Goal: Task Accomplishment & Management: Complete application form

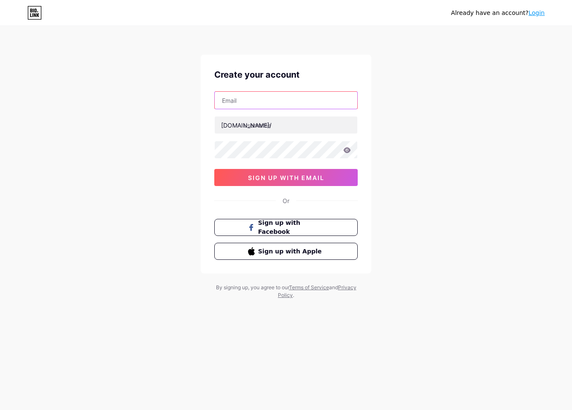
click at [235, 100] on input "text" at bounding box center [286, 100] width 143 height 17
type input "hn851526@gmail.com"
click at [275, 127] on input "text" at bounding box center [286, 125] width 143 height 17
paste input "vk8casino"
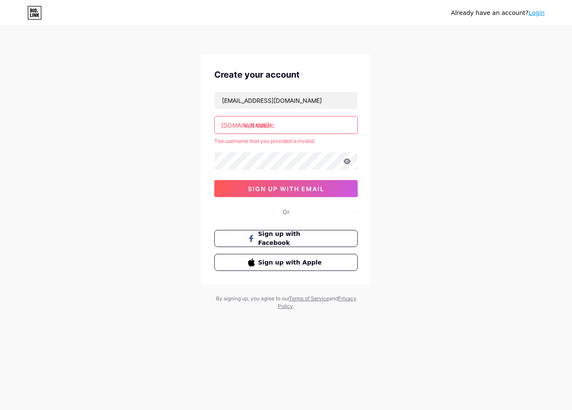
click at [258, 128] on input "vk8 casino" at bounding box center [286, 125] width 143 height 17
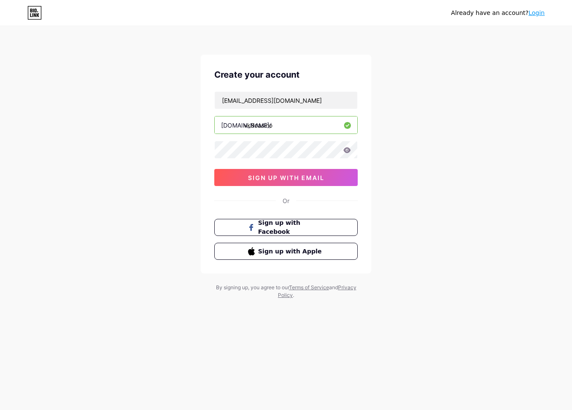
type input "vk8casino"
drag, startPoint x: 262, startPoint y: 151, endPoint x: 265, endPoint y: 165, distance: 14.4
click at [265, 165] on div "hn851526@gmail.com bio.link/ vk8casino 0cAFcWeA4Ys8OU3d96SMlgqxnX2N6033I1nKrP6N…" at bounding box center [285, 138] width 143 height 95
click at [266, 164] on div "hn851526@gmail.com bio.link/ vk8casino 0cAFcWeA4Ys8OU3d96SMlgqxnX2N6033I1nKrP6N…" at bounding box center [285, 138] width 143 height 95
click at [348, 150] on icon at bounding box center [347, 150] width 8 height 6
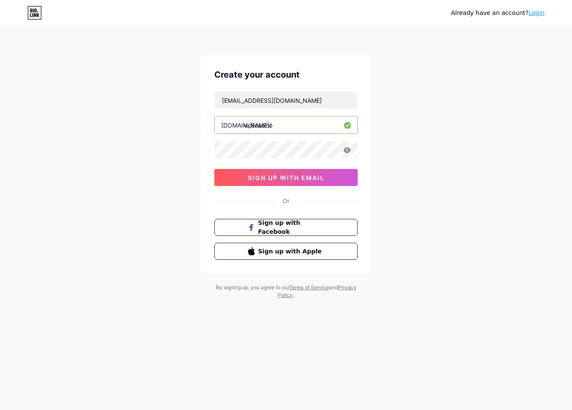
click at [347, 150] on icon at bounding box center [347, 150] width 7 height 6
click at [347, 151] on icon at bounding box center [347, 150] width 7 height 6
click at [348, 150] on icon at bounding box center [347, 150] width 7 height 6
click at [436, 150] on div "Already have an account? Login Create your account hn851526@gmail.com bio.link/…" at bounding box center [286, 163] width 572 height 327
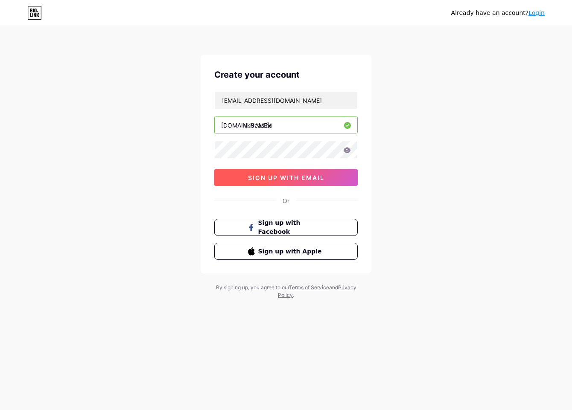
click at [317, 181] on button "sign up with email" at bounding box center [285, 177] width 143 height 17
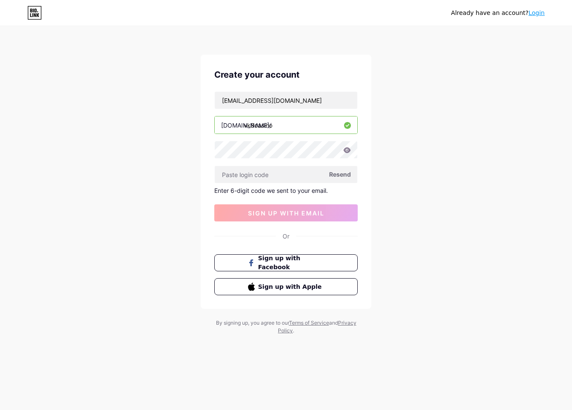
click at [341, 174] on span "Resend" at bounding box center [340, 174] width 22 height 9
click at [259, 178] on input "text" at bounding box center [286, 174] width 143 height 17
paste input "856294"
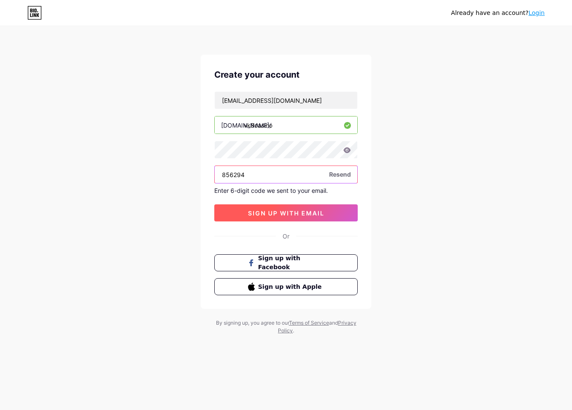
type input "856294"
click at [262, 211] on span "sign up with email" at bounding box center [286, 213] width 76 height 7
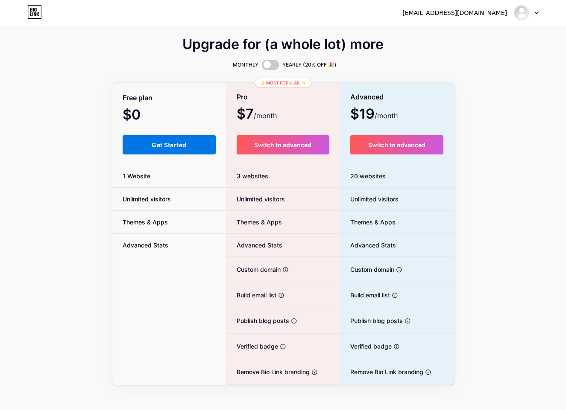
click at [173, 145] on span "Get Started" at bounding box center [169, 144] width 35 height 7
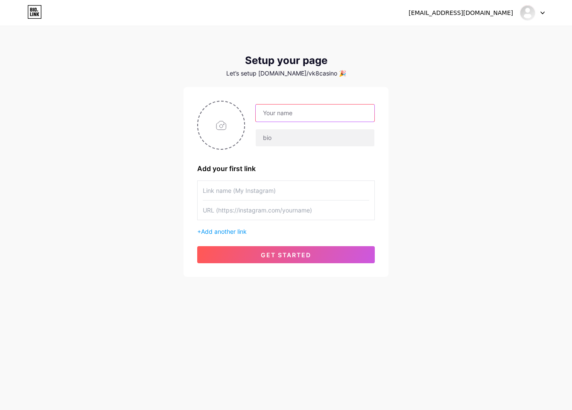
click at [324, 117] on input "text" at bounding box center [315, 113] width 119 height 17
click at [311, 116] on input "text" at bounding box center [315, 113] width 119 height 17
paste input "VK8 Casino"
type input "VK8 Casino"
click at [278, 135] on input "text" at bounding box center [315, 137] width 119 height 17
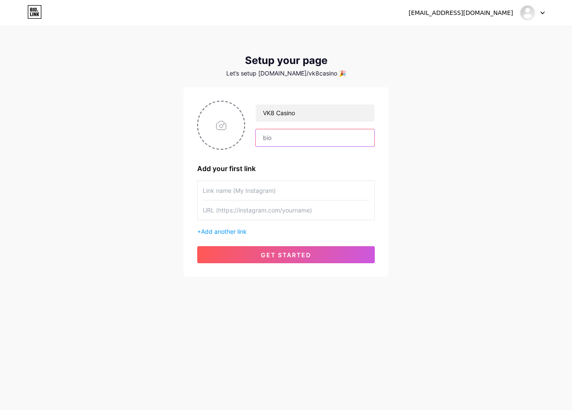
click at [299, 140] on input "text" at bounding box center [315, 137] width 119 height 17
paste input "ভিকে৮ ক্যাসিনো – ২০২৫ সালের অফিসিয়াল হোমপেজ, £৭৪ স্বাগতম বোনাস ভিকে৮ ক্যাসিনো …"
click at [284, 141] on input "text" at bounding box center [315, 137] width 119 height 17
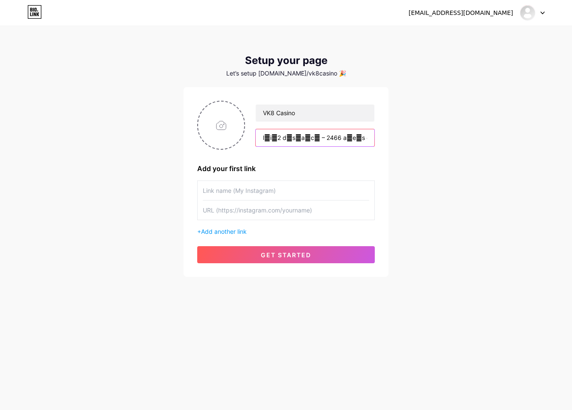
paste input "য়েবসাইট: https://vk8.uk.com/"
type input "ওয়েবসাইট: [URL][DOMAIN_NAME]"
click at [223, 140] on input "file" at bounding box center [221, 125] width 46 height 47
type input "C:\fakepath\new.png"
click at [251, 191] on input "text" at bounding box center [286, 190] width 167 height 19
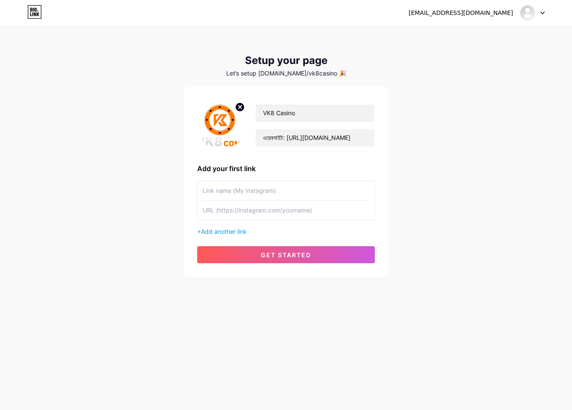
paste input "[URL][DOMAIN_NAME]"
type input "[URL][DOMAIN_NAME]"
click at [254, 208] on input "text" at bounding box center [286, 210] width 167 height 19
paste input "[URL][DOMAIN_NAME]"
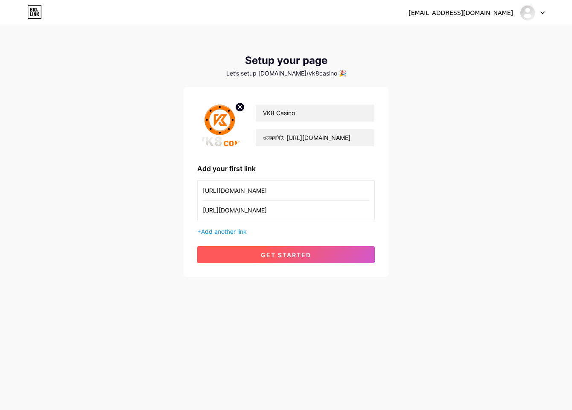
type input "[URL][DOMAIN_NAME]"
click at [222, 254] on button "get started" at bounding box center [286, 254] width 178 height 17
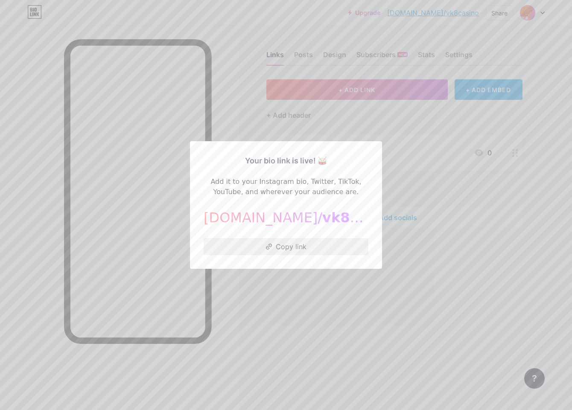
click at [304, 248] on button "Copy link" at bounding box center [286, 246] width 165 height 17
click at [428, 173] on div at bounding box center [286, 205] width 572 height 410
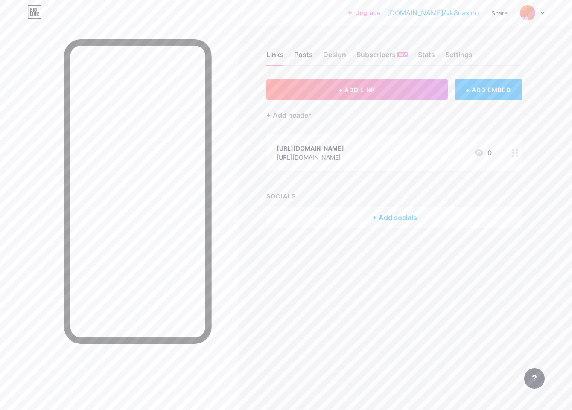
click at [304, 53] on div "Posts" at bounding box center [303, 57] width 19 height 15
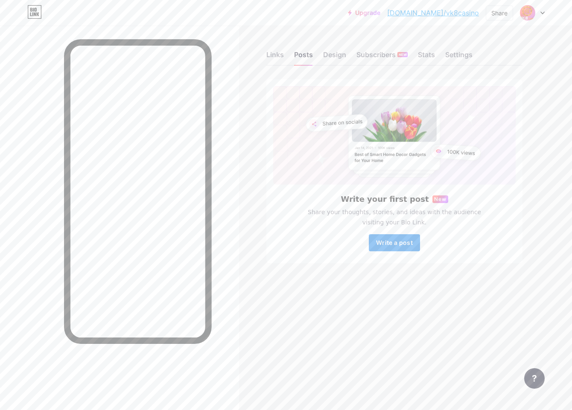
click at [395, 247] on button "Write a post" at bounding box center [394, 242] width 51 height 17
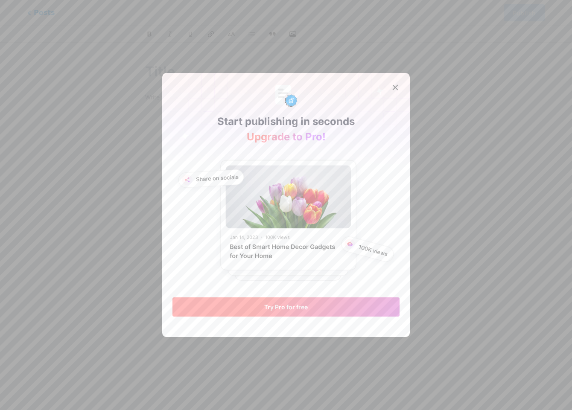
click at [250, 305] on button "Try Pro for free" at bounding box center [286, 307] width 227 height 19
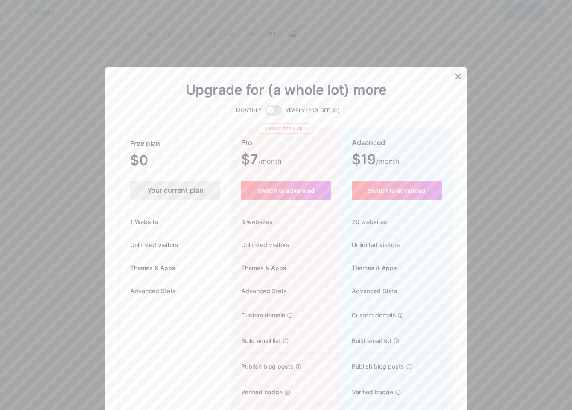
click at [451, 74] on div at bounding box center [457, 76] width 15 height 15
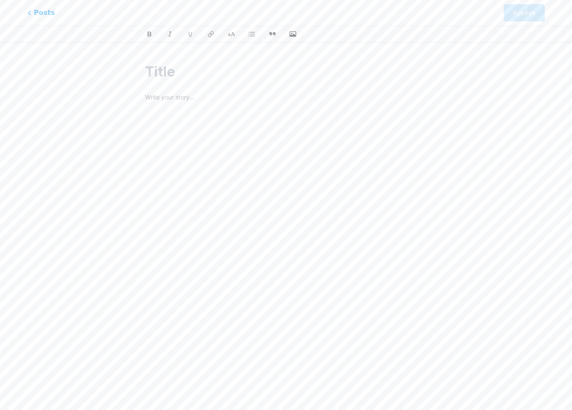
click at [211, 92] on p at bounding box center [286, 98] width 282 height 12
click at [193, 73] on input "text" at bounding box center [286, 71] width 282 height 20
click at [178, 104] on p at bounding box center [286, 98] width 282 height 12
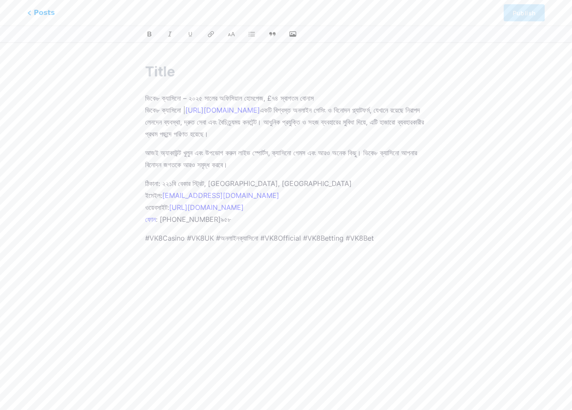
click at [145, 98] on div "ভিকে৮ ক্যাসিনো – ২০২৫ সালের অফিসিয়াল হোমপেজ, £৭৪ স্বাগতম বোনাস ভিকে৮ ক্যাসিনো …" at bounding box center [286, 185] width 306 height 268
drag, startPoint x: 145, startPoint y: 98, endPoint x: 380, endPoint y: 99, distance: 234.4
click at [380, 99] on p "ভিকে৮ ক্যাসিনো – ২০২৫ সালের অফিসিয়াল হোমপেজ, £৭৪ স্বাগতম বোনাস ভিকে৮ ক্যাসিনো …" at bounding box center [286, 116] width 282 height 48
click at [194, 74] on input "text" at bounding box center [286, 71] width 282 height 20
paste input "ভিকে৮ ক্যাসিনো – ২০২৫ সালের অফিসিয়াল হোমপেজ, £৭৪ স্বাগতম বোনাস"
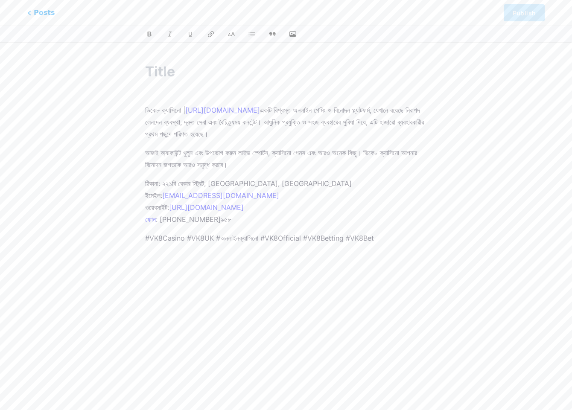
type input "ভিকে৮ ক্যাসিনো – ২০২৫ সালের অফিসিয়াল হোমপেজ, £৭৪ স্বাগতম বোনাস"
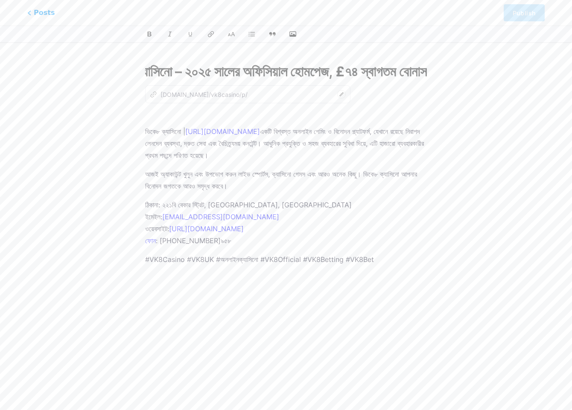
type input "vike8-kzasino-2025-saler-ofisizal-hompej-ps74-swagtm-bonas"
type input "ভিকে৮ ক্যাসিনো – ২০২৫ সালের অফিসিয়াল হোমপেজ, £৭৪ স্বাগতম বোনাস"
click at [145, 129] on p "ভিকে৮ ক্যাসিনো | https://vk8.uk.com/ একটি বিশ্বস্ত অনলাইন গেমিং ও বিনোদন প্ল্যা…" at bounding box center [286, 138] width 282 height 48
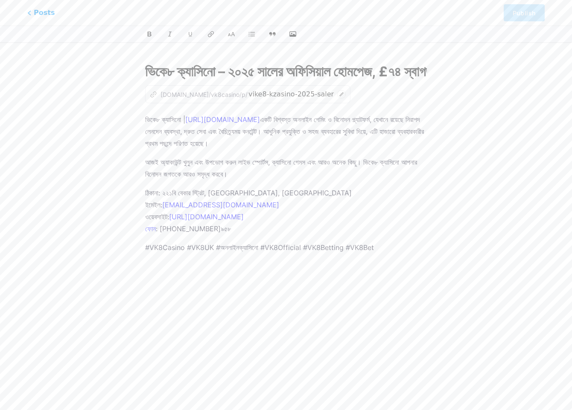
click at [388, 145] on p "ভিকে৮ ক্যাসিনো | https://vk8.uk.com/ একটি বিশ্বস্ত অনলাইন গেমিং ও বিনোদন প্ল্যা…" at bounding box center [286, 132] width 282 height 36
click at [311, 260] on div "ভিকে৮ ক্যাসিনো | https://vk8.uk.com/ একটি বিশ্বস্ত অনলাইন গেমিং ও বিনোদন প্ল্যা…" at bounding box center [286, 220] width 282 height 213
click at [324, 206] on p "ঠিকানা: ২২১বি বেকার স্ট্রিট, লন্ডন, যুক্তরাজ্য ইমেইল: support@vk8.uk.com ওয়েবস…" at bounding box center [286, 211] width 282 height 48
click at [386, 243] on p "#VK8Casino #VK8UK #অনলাইনক্যাসিনো #VK8Official #VK8Betting #VK8Bet" at bounding box center [286, 248] width 282 height 12
click at [429, 252] on div "ভিকে৮ ক্যাসিনো – ২০২৫ সালের অফিসিয়াল হোমপেজ, £৭৪ স্বাগতম বোনাস z bio.link/vk8c…" at bounding box center [286, 196] width 306 height 290
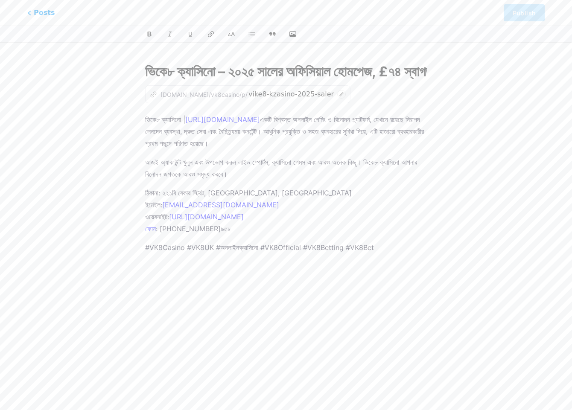
click at [404, 250] on p "#VK8Casino #VK8UK #অনলাইনক্যাসিনো #VK8Official #VK8Betting #VK8Bet" at bounding box center [286, 248] width 282 height 12
click at [389, 143] on p "ভিকে৮ ক্যাসিনো | https://vk8.uk.com/ একটি বিশ্বস্ত অনলাইন গেমিং ও বিনোদন প্ল্যা…" at bounding box center [286, 132] width 282 height 36
click at [337, 97] on icon at bounding box center [341, 94] width 9 height 9
click at [266, 96] on input "vike8-kzasino-2025-saler-ofisizal-hompej-ps74-swagtm-bonas" at bounding box center [291, 94] width 85 height 10
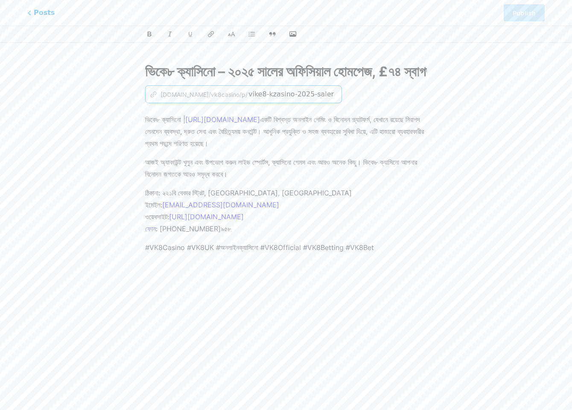
click at [266, 96] on input "vike8-kzasino-2025-saler-ofisizal-hompej-ps74-swagtm-bonas" at bounding box center [291, 94] width 85 height 10
click at [302, 144] on p "ভিকে৮ ক্যাসিনো | https://vk8.uk.com/ একটি বিশ্বস্ত অনলাইন গেমিং ও বিনোদন প্ল্যা…" at bounding box center [286, 132] width 282 height 36
click at [155, 94] on icon "z" at bounding box center [153, 94] width 7 height 7
click at [337, 98] on icon at bounding box center [341, 94] width 9 height 9
click at [217, 94] on div "z bio.link/vk8casino/p/" at bounding box center [199, 94] width 98 height 9
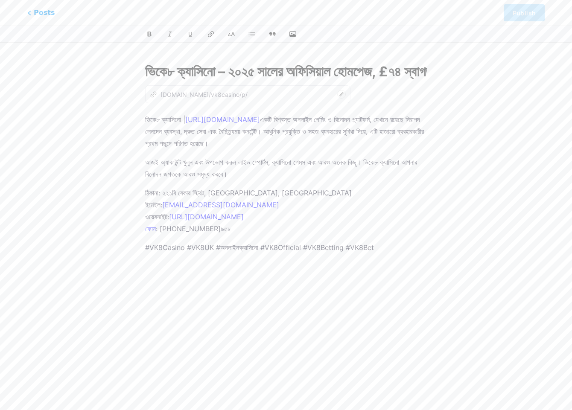
click at [217, 94] on div "z bio.link/vk8casino/p/" at bounding box center [199, 94] width 98 height 9
click at [255, 101] on div "z bio.link/vk8casino/p/" at bounding box center [247, 94] width 205 height 18
click at [337, 94] on icon at bounding box center [341, 94] width 9 height 9
click at [310, 129] on p "ভিকে৮ ক্যাসিনো | https://vk8.uk.com/ একটি বিশ্বস্ত অনলাইন গেমিং ও বিনোদন প্ল্যা…" at bounding box center [286, 132] width 282 height 36
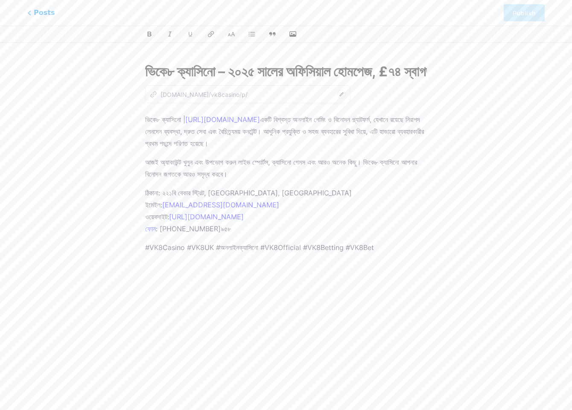
click at [216, 93] on div "z bio.link/vk8casino/p/" at bounding box center [199, 94] width 98 height 9
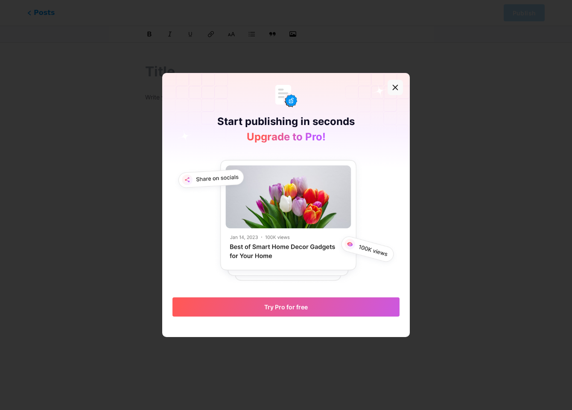
click at [392, 90] on icon at bounding box center [395, 87] width 7 height 7
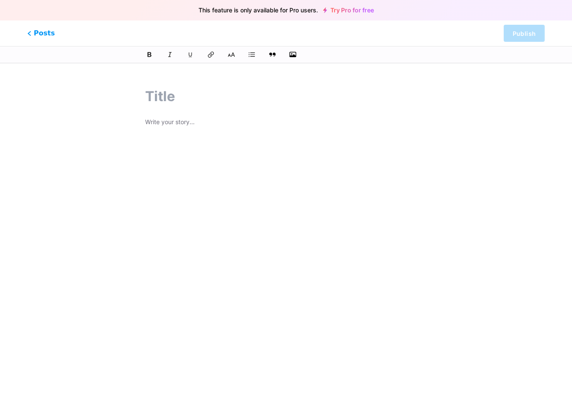
click at [163, 102] on input "text" at bounding box center [286, 96] width 282 height 20
click at [171, 124] on p at bounding box center [286, 123] width 282 height 12
click at [173, 123] on p at bounding box center [286, 123] width 282 height 12
click at [184, 91] on input "text" at bounding box center [286, 96] width 282 height 20
paste input "ভিকে৮ ক্যাসিনো – ২০২৫ সালের অফিসিয়াল হোমপেজ, £৭৪ স্বাগতম বোনাস"
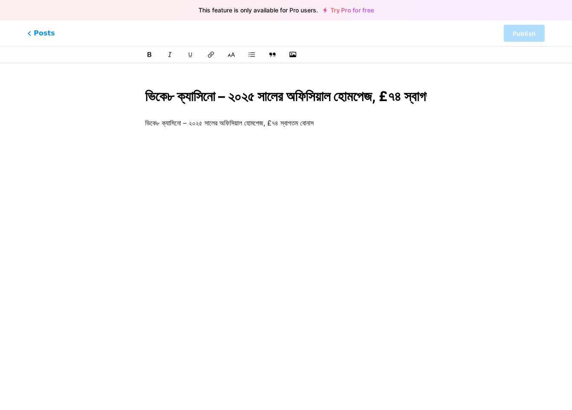
scroll to position [0, 198]
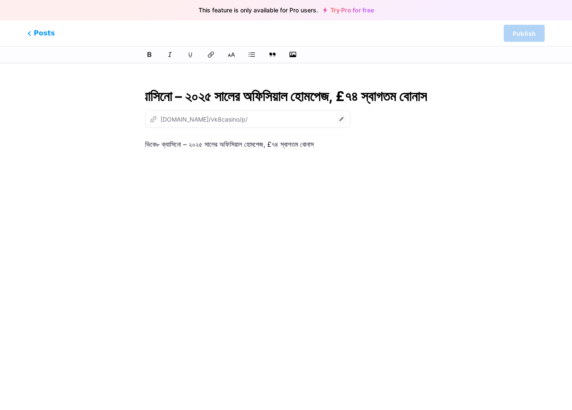
type input "ভিকে৮ ক্যাসিনো – ২০২৫ সালের অফিসিয়াল হোমপেজ, £৭৪ স্বাগতম বোনাস"
type input "vike8-kzasino-2025-saler-ofisizal-hompej-ps74-swagtm-bonas"
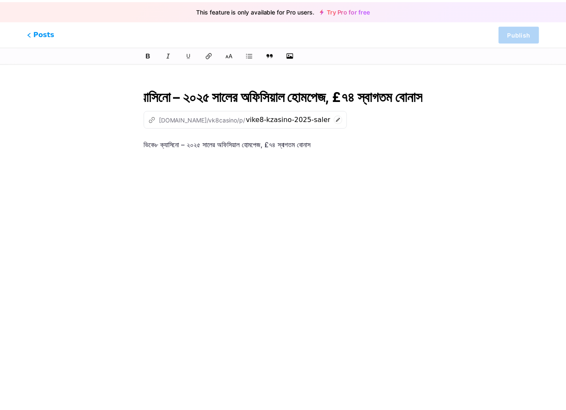
scroll to position [0, 0]
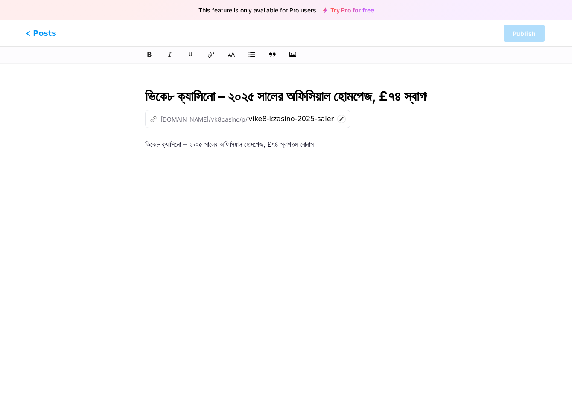
click at [31, 33] on span "Posts" at bounding box center [41, 33] width 30 height 11
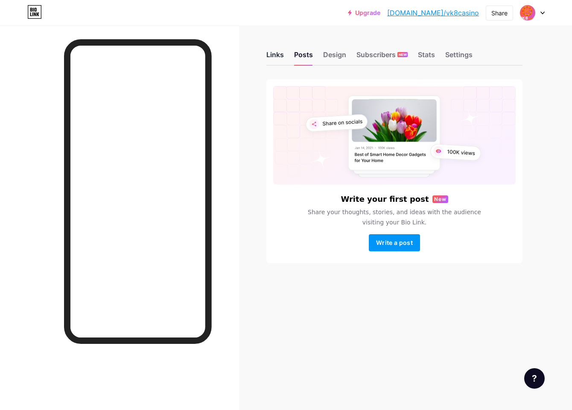
click at [271, 57] on div "Links" at bounding box center [275, 57] width 18 height 15
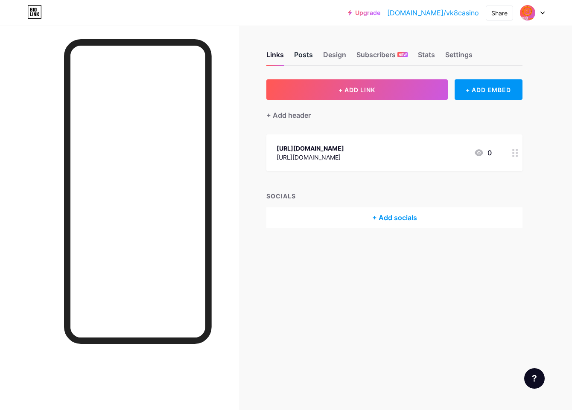
click at [301, 54] on div "Posts" at bounding box center [303, 57] width 19 height 15
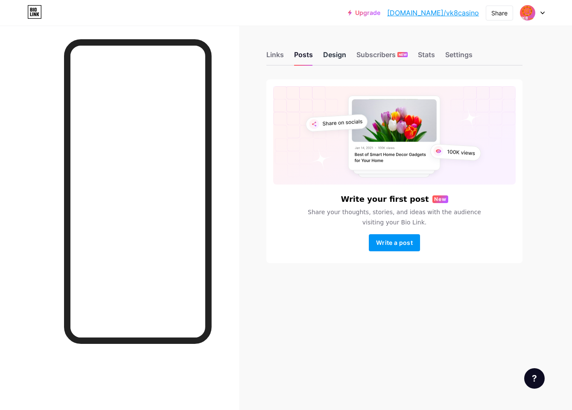
click at [333, 61] on div "Design" at bounding box center [334, 57] width 23 height 15
click at [365, 57] on div "Subscribers NEW" at bounding box center [382, 57] width 51 height 15
click at [431, 60] on div "Stats" at bounding box center [426, 57] width 17 height 15
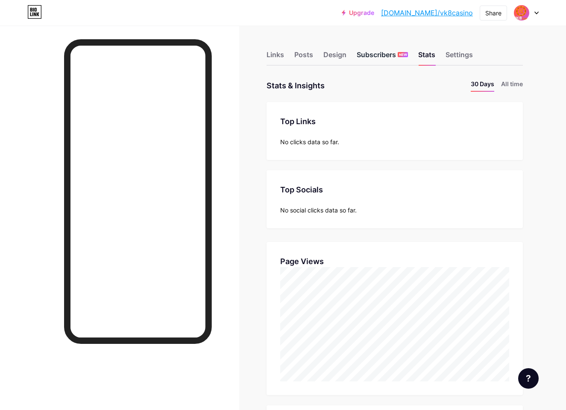
scroll to position [410, 566]
click at [393, 59] on div "Subscribers NEW" at bounding box center [382, 57] width 51 height 15
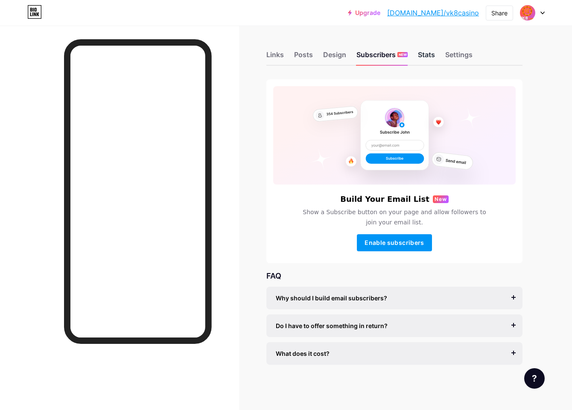
click at [420, 57] on div "Stats" at bounding box center [426, 57] width 17 height 15
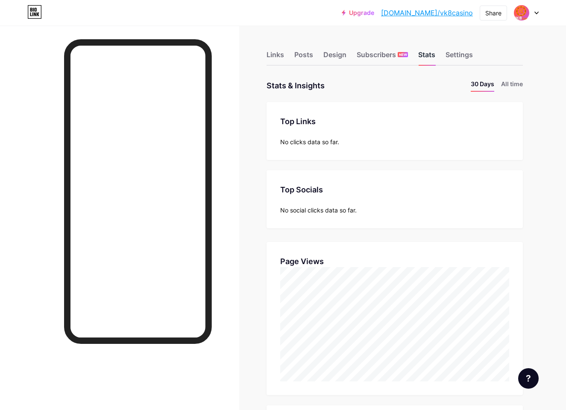
scroll to position [410, 566]
click at [457, 55] on div "Settings" at bounding box center [458, 57] width 27 height 15
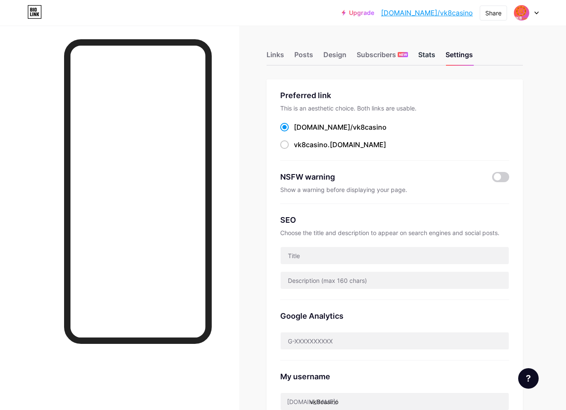
click at [424, 56] on div "Stats" at bounding box center [426, 57] width 17 height 15
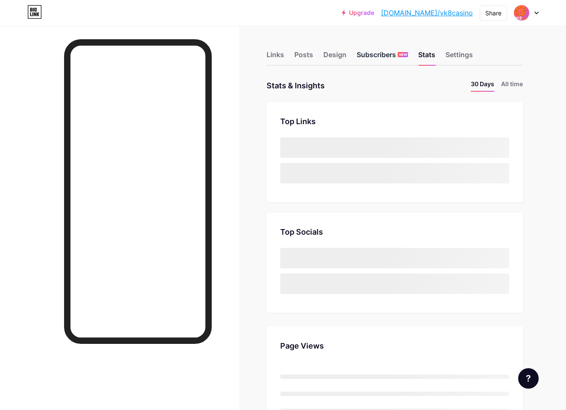
click at [374, 56] on div "Subscribers NEW" at bounding box center [382, 57] width 51 height 15
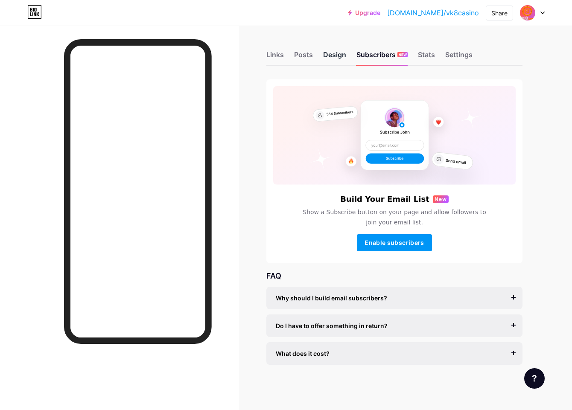
click at [338, 57] on div "Design" at bounding box center [334, 57] width 23 height 15
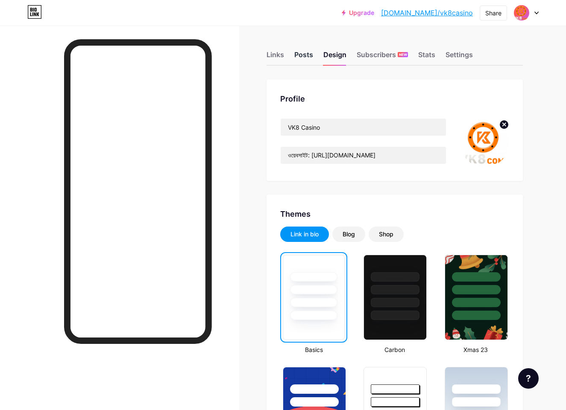
click at [304, 61] on div "Posts" at bounding box center [303, 57] width 19 height 15
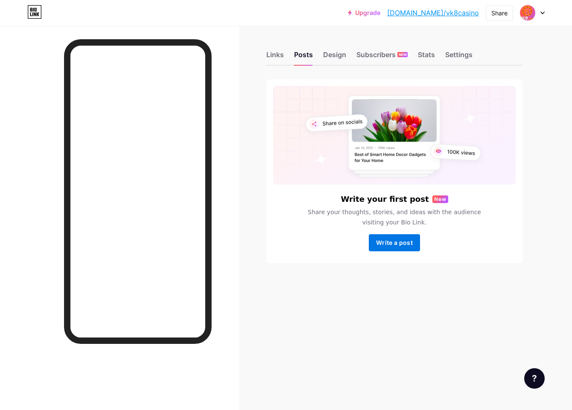
click at [404, 238] on button "Write a post" at bounding box center [394, 242] width 51 height 17
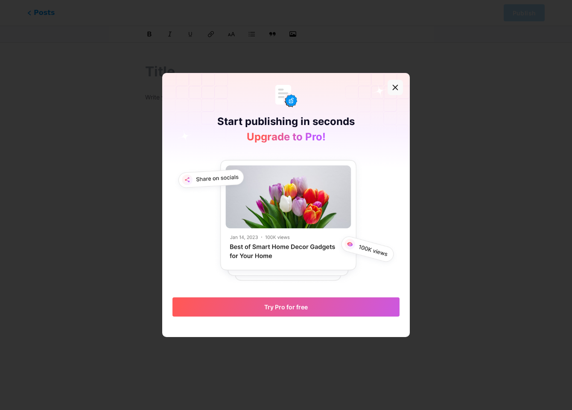
click at [394, 91] on div at bounding box center [395, 87] width 15 height 15
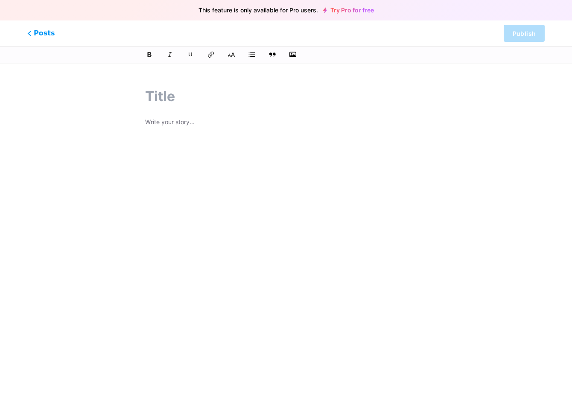
click at [234, 10] on span "This feature is only available for Pro users." at bounding box center [259, 10] width 120 height 12
click at [292, 200] on div at bounding box center [286, 223] width 282 height 213
click at [237, 12] on span "This feature is only available for Pro users." at bounding box center [259, 10] width 120 height 12
click at [346, 11] on link "Try Pro for free" at bounding box center [348, 10] width 51 height 7
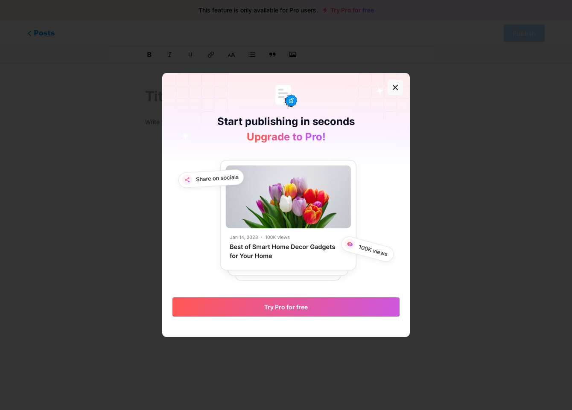
click at [392, 88] on icon at bounding box center [395, 87] width 7 height 7
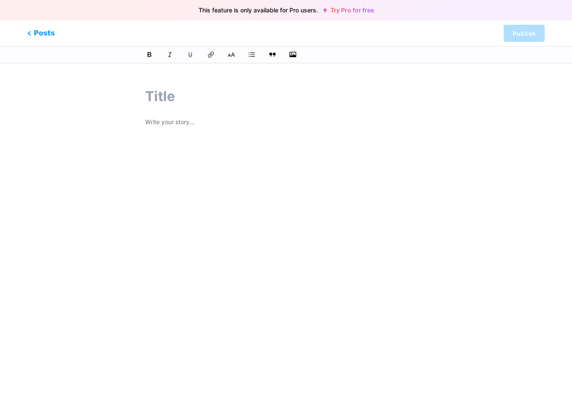
click at [371, 10] on link "Try Pro for free" at bounding box center [348, 10] width 51 height 7
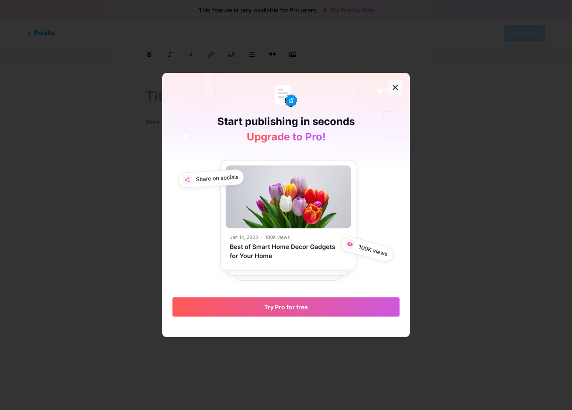
click at [393, 88] on icon at bounding box center [395, 87] width 5 height 5
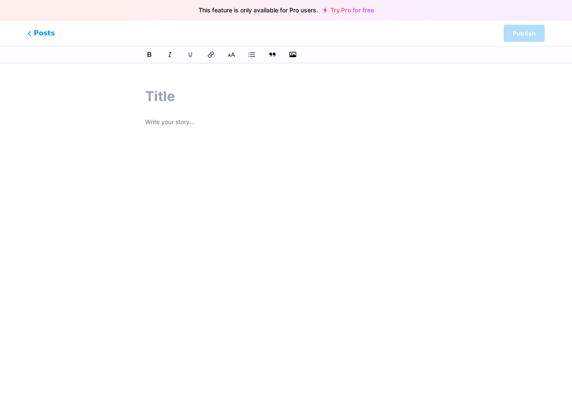
click at [472, 39] on div "Posts Publish" at bounding box center [286, 33] width 572 height 26
